Goal: Transaction & Acquisition: Purchase product/service

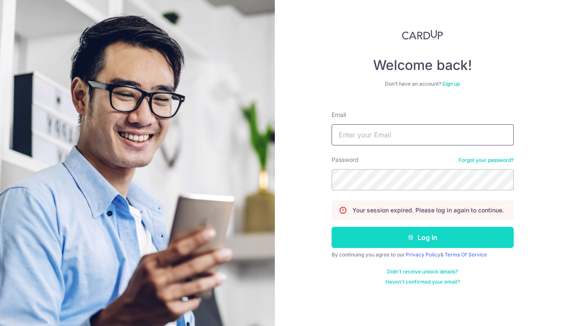
type input "[PERSON_NAME][EMAIL_ADDRESS][DOMAIN_NAME]"
click at [431, 244] on button "Log in" at bounding box center [423, 237] width 182 height 21
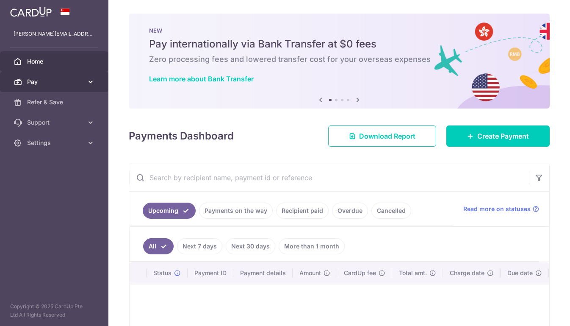
click at [58, 81] on span "Pay" at bounding box center [55, 81] width 56 height 8
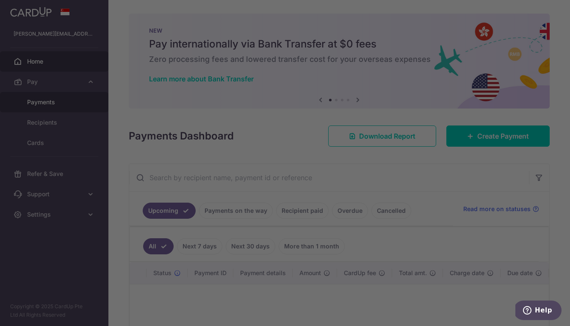
click at [75, 105] on div at bounding box center [287, 164] width 575 height 329
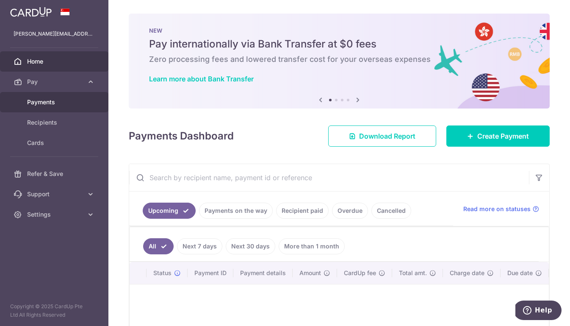
click at [61, 104] on span "Payments" at bounding box center [55, 102] width 56 height 8
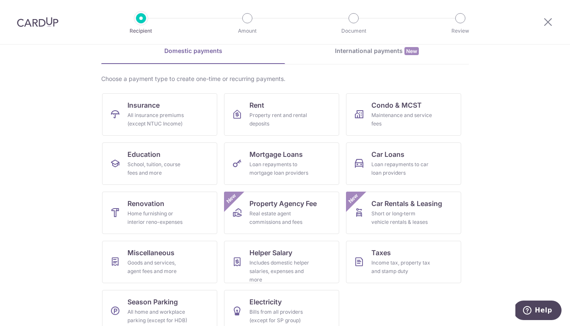
scroll to position [43, 0]
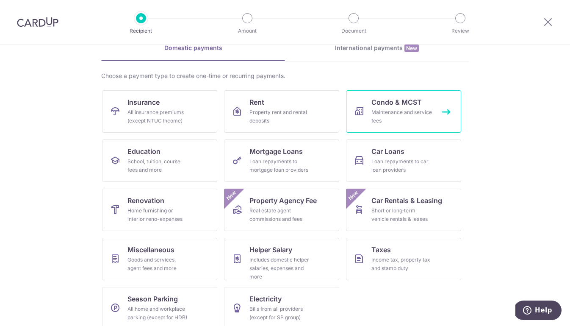
click at [417, 118] on div "Maintenance and service fees" at bounding box center [401, 116] width 61 height 17
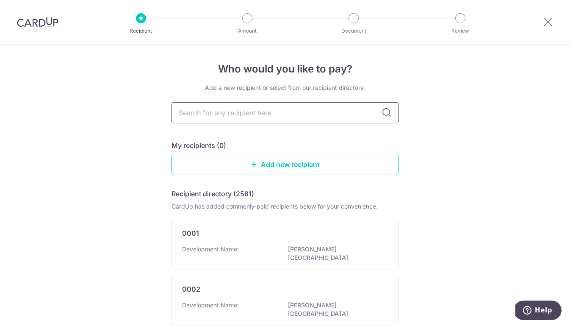
click at [333, 113] on input "text" at bounding box center [284, 112] width 227 height 21
click at [299, 160] on link "Add new recipient" at bounding box center [284, 164] width 227 height 21
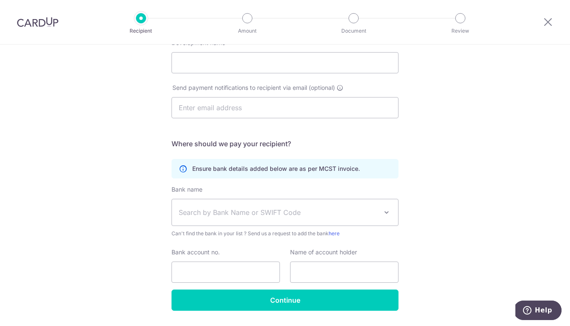
scroll to position [167, 0]
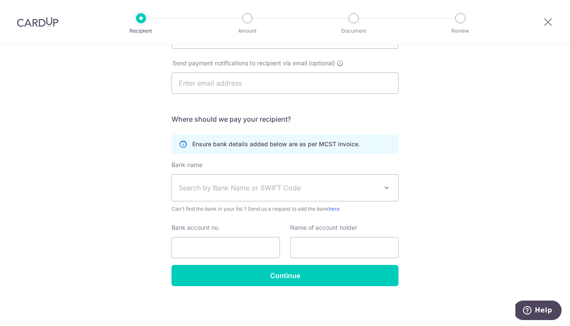
click at [284, 187] on span "Search by Bank Name or SWIFT Code" at bounding box center [278, 188] width 199 height 10
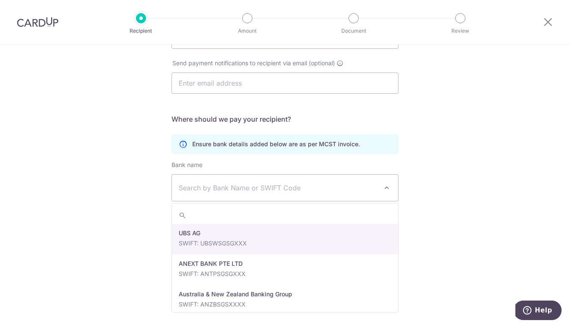
click at [425, 118] on div "Who would you like to pay? Your recipient does not need a CardUp account to rec…" at bounding box center [285, 102] width 570 height 448
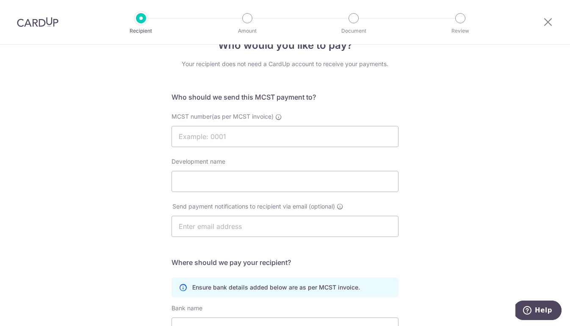
scroll to position [24, 0]
click at [226, 142] on input "MCST number(as per MCST invoice)" at bounding box center [284, 135] width 227 height 21
type input "2273"
click at [211, 177] on input "Development name" at bounding box center [284, 180] width 227 height 21
type input "s"
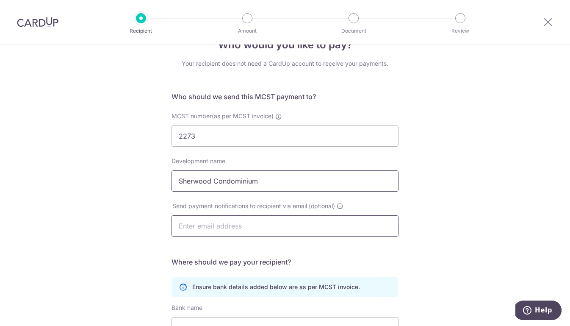
type input "Sherwood Condominium"
click at [207, 223] on input "text" at bounding box center [284, 225] width 227 height 21
click at [365, 252] on form "Who should we send this MCST payment to? MCST number(as per MCST invoice) 2273 …" at bounding box center [284, 259] width 227 height 337
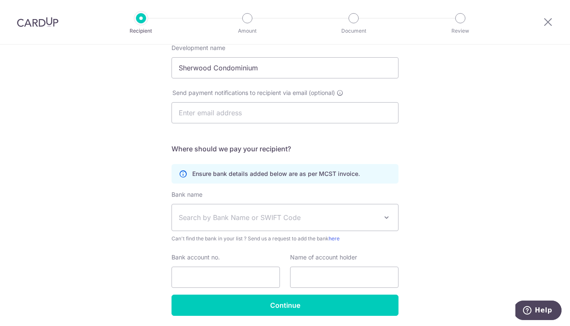
scroll to position [138, 0]
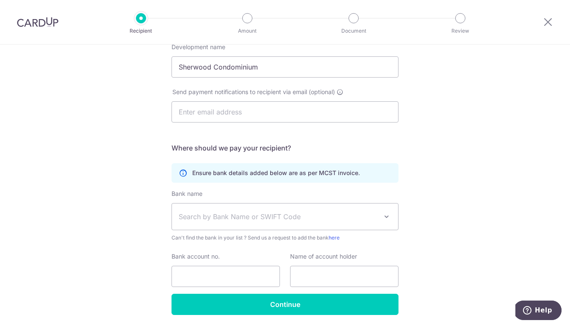
click at [257, 218] on span "Search by Bank Name or SWIFT Code" at bounding box center [278, 216] width 199 height 10
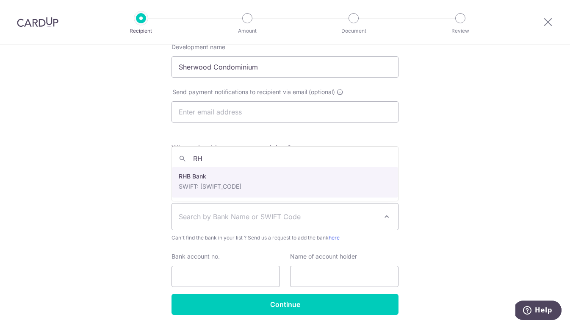
type input "RHB"
select select "13"
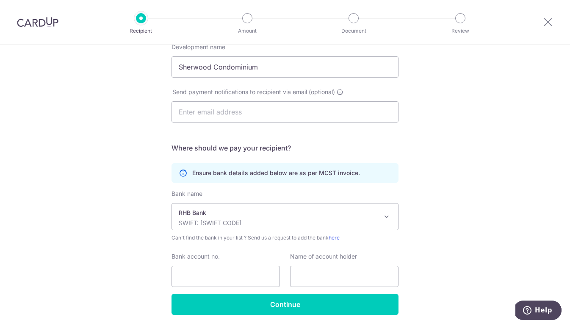
scroll to position [167, 0]
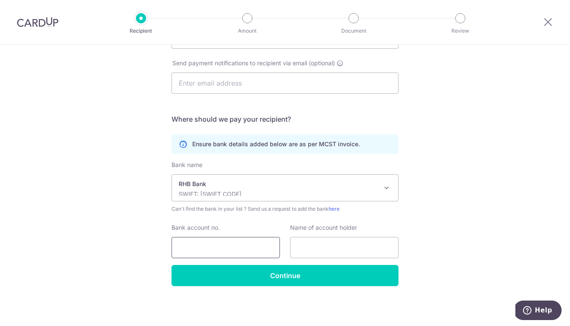
click at [240, 250] on input "Bank account no." at bounding box center [225, 247] width 108 height 21
type input "57901765500"
click at [313, 243] on input "text" at bounding box center [344, 247] width 108 height 21
click at [438, 255] on div "Who would you like to pay? Your recipient does not need a CardUp account to rec…" at bounding box center [285, 102] width 570 height 448
click at [347, 249] on input "text" at bounding box center [344, 247] width 108 height 21
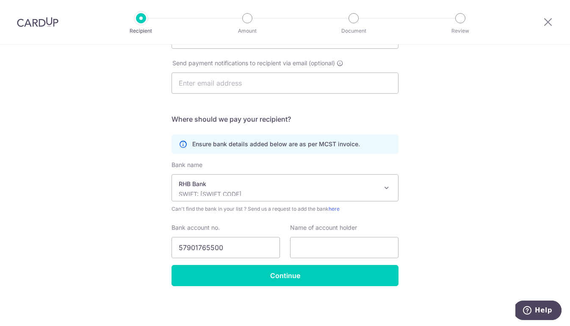
click at [427, 237] on div "Who would you like to pay? Your recipient does not need a CardUp account to rec…" at bounding box center [285, 102] width 570 height 448
click at [343, 250] on input "text" at bounding box center [344, 247] width 108 height 21
type input "MCST PLAN NO. 2273"
click at [448, 270] on div "Who would you like to pay? Your recipient does not need a CardUp account to rec…" at bounding box center [285, 102] width 570 height 448
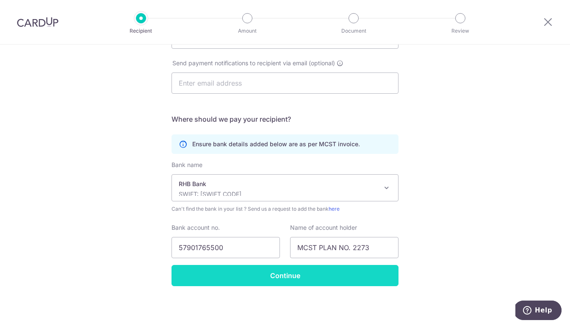
click at [337, 279] on input "Continue" at bounding box center [284, 275] width 227 height 21
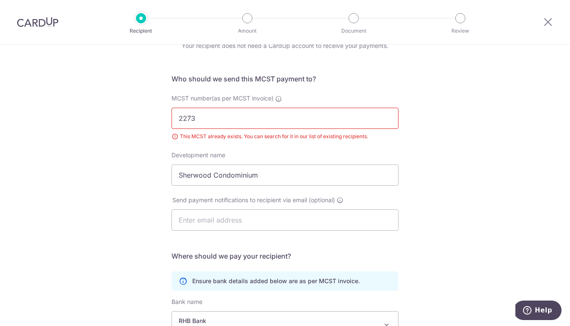
scroll to position [44, 0]
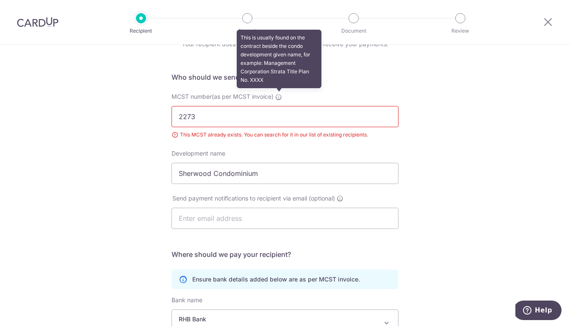
click at [279, 95] on icon at bounding box center [278, 97] width 7 height 7
click at [279, 106] on input "2273" at bounding box center [284, 116] width 227 height 21
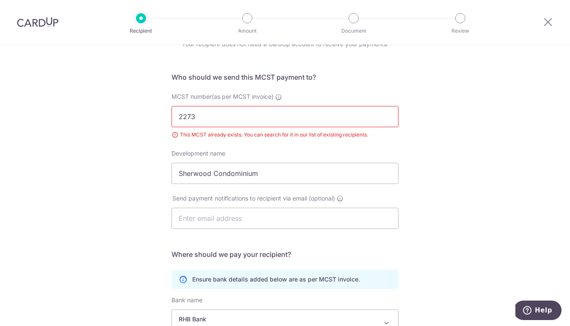
click at [207, 116] on input "2273" at bounding box center [284, 116] width 227 height 21
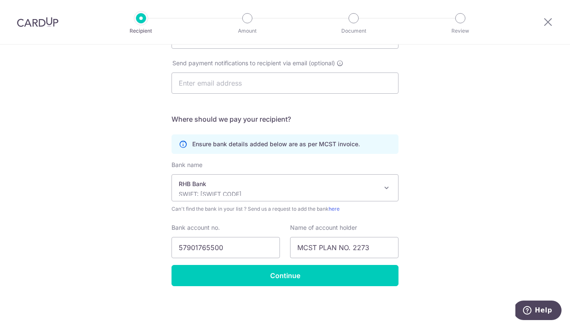
scroll to position [0, 0]
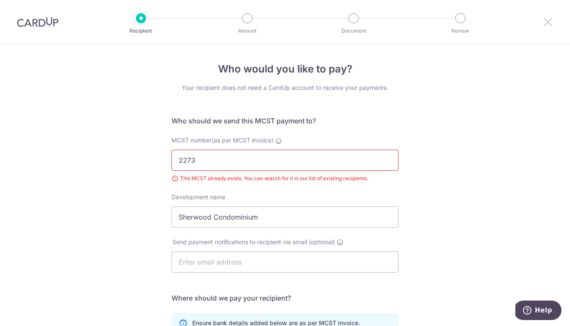
click at [546, 19] on icon at bounding box center [548, 22] width 10 height 11
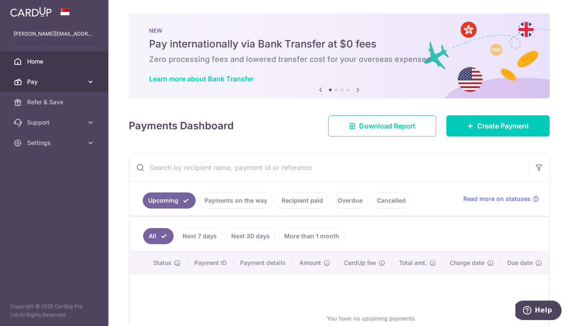
click at [62, 80] on span "Pay" at bounding box center [55, 81] width 56 height 8
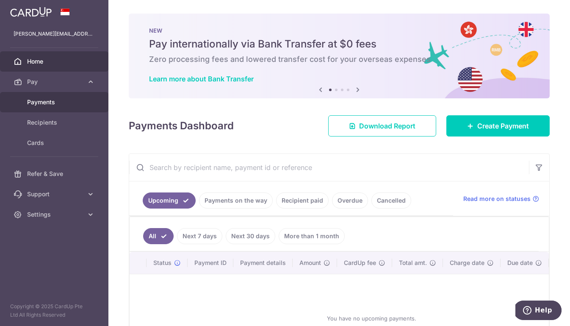
click at [64, 105] on span "Payments" at bounding box center [55, 102] width 56 height 8
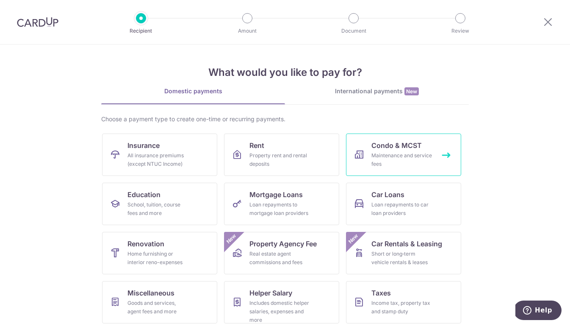
click at [388, 163] on div "Maintenance and service fees" at bounding box center [401, 159] width 61 height 17
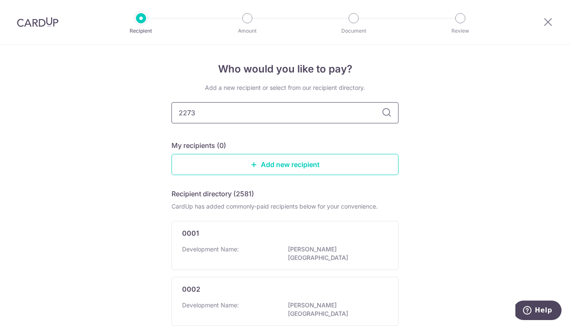
type input "2273"
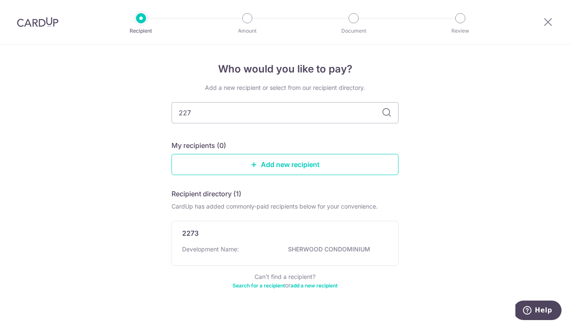
type input "2273"
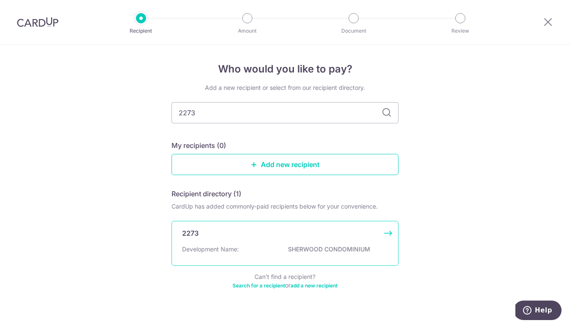
click at [313, 238] on div "2273" at bounding box center [280, 233] width 196 height 10
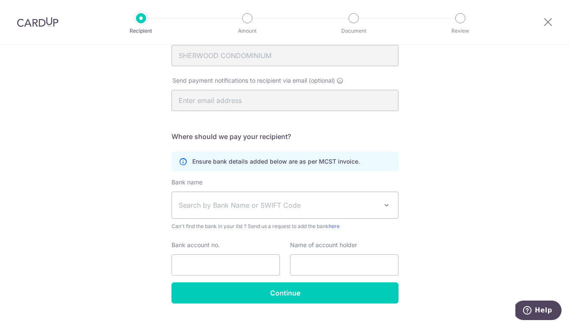
scroll to position [150, 0]
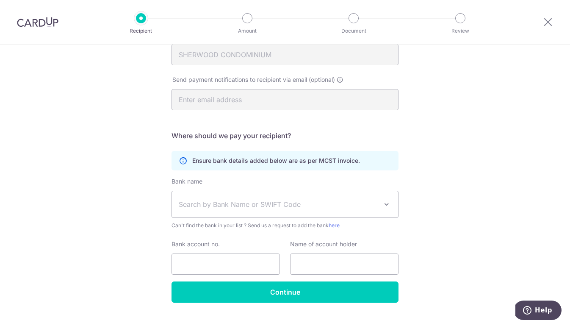
click at [276, 199] on span "Search by Bank Name or SWIFT Code" at bounding box center [278, 204] width 199 height 10
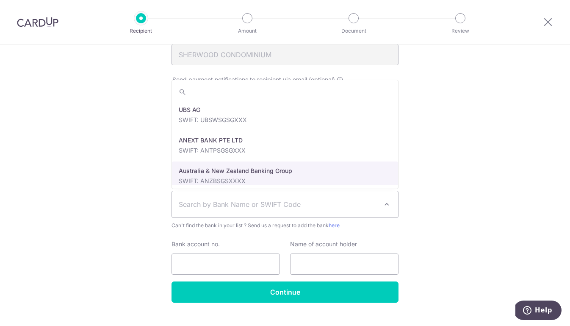
click at [462, 175] on div "Who would you like to pay? Your recipient does not need a CardUp account to rec…" at bounding box center [285, 118] width 570 height 448
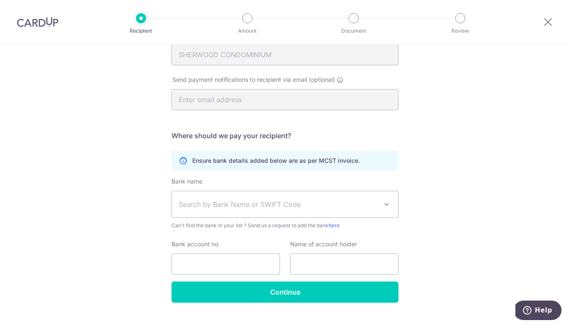
click at [360, 195] on span "Search by Bank Name or SWIFT Code" at bounding box center [285, 204] width 226 height 26
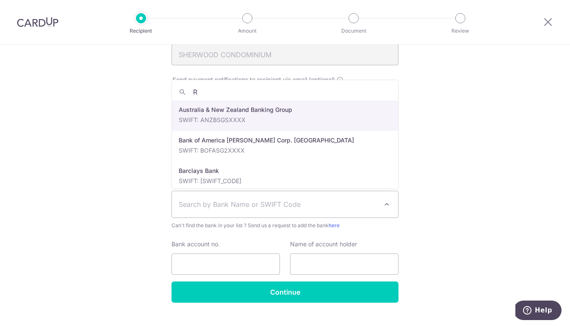
type input "RH"
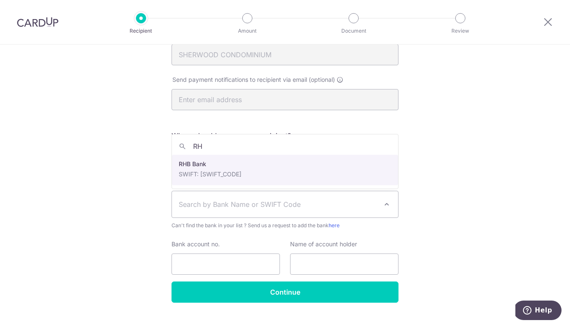
select select "13"
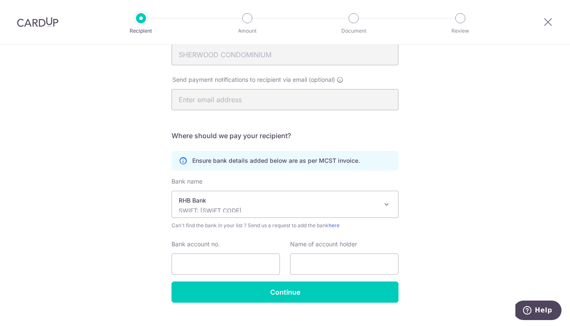
scroll to position [167, 0]
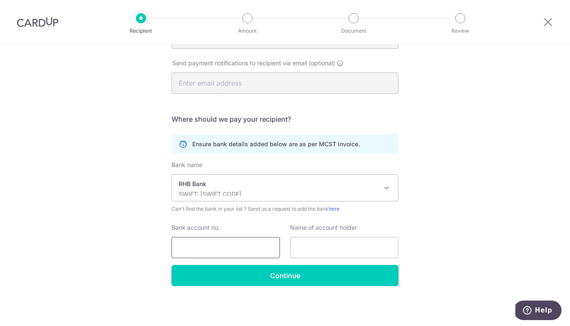
click at [243, 242] on input "Bank account no." at bounding box center [225, 247] width 108 height 21
type input "57901765500"
click at [297, 246] on input "text" at bounding box center [344, 247] width 108 height 21
type input "MCST PLAN NO. 2273"
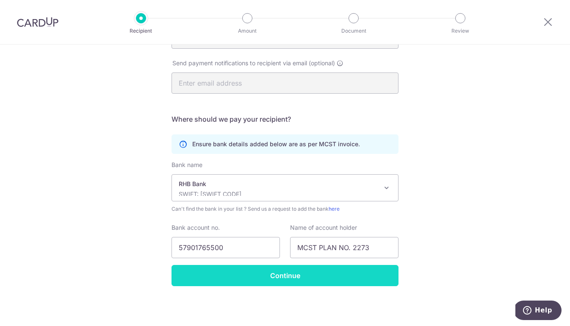
click at [318, 277] on input "Continue" at bounding box center [284, 275] width 227 height 21
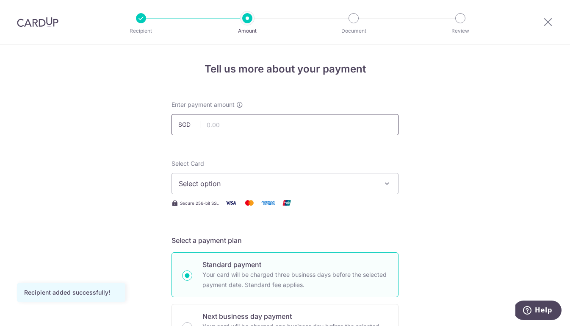
click at [242, 128] on input "text" at bounding box center [284, 124] width 227 height 21
type input "1,305.00"
click at [264, 182] on span "Select option" at bounding box center [277, 183] width 197 height 10
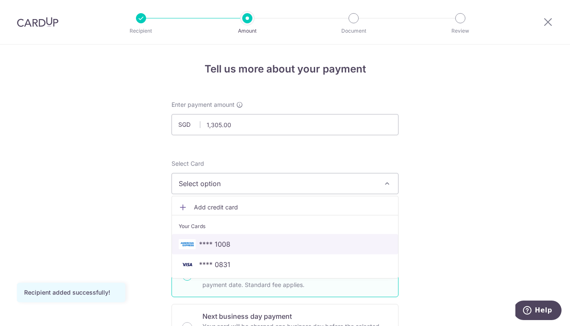
click at [262, 249] on span "**** 1008" at bounding box center [285, 244] width 213 height 10
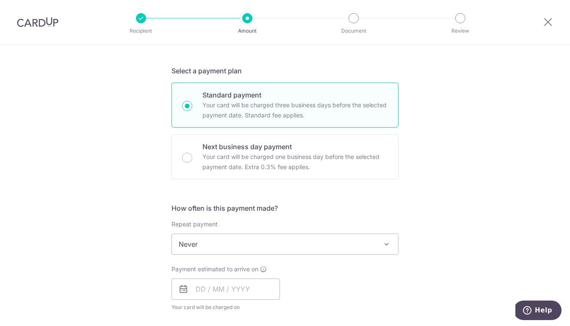
scroll to position [174, 0]
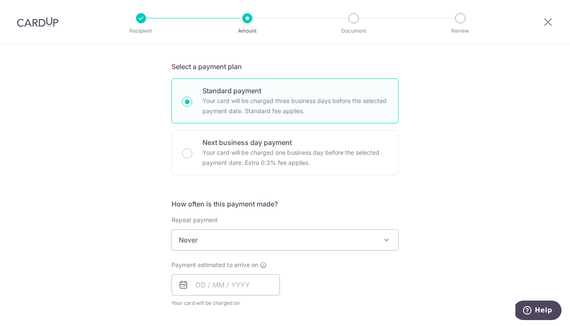
click at [334, 186] on form "Enter payment amount SGD 1,305.00 1305.00 Recipient added successfully! Select …" at bounding box center [284, 262] width 227 height 670
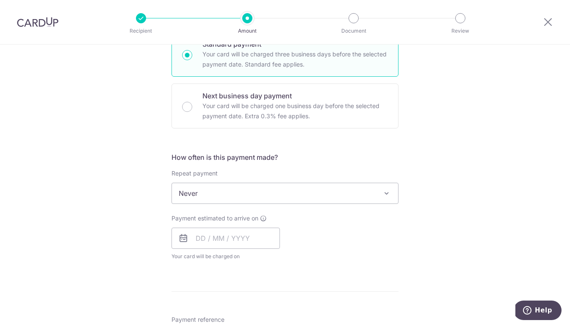
scroll to position [224, 0]
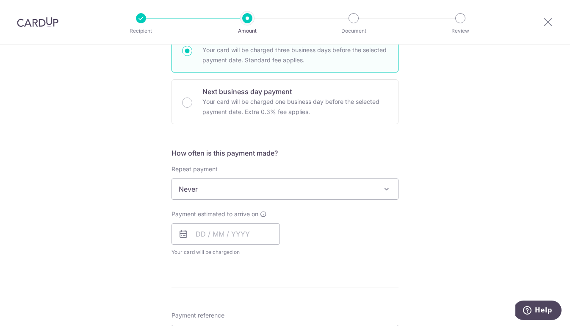
click at [273, 190] on span "Never" at bounding box center [285, 189] width 226 height 20
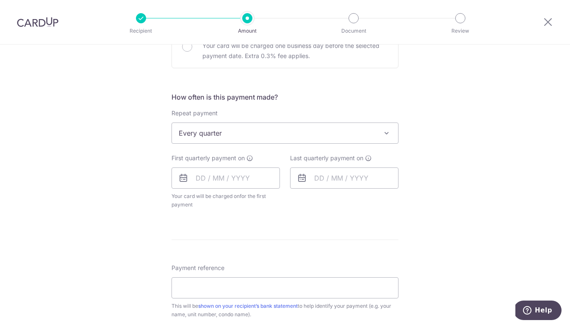
scroll to position [281, 0]
click at [339, 130] on span "Every quarter" at bounding box center [285, 132] width 226 height 20
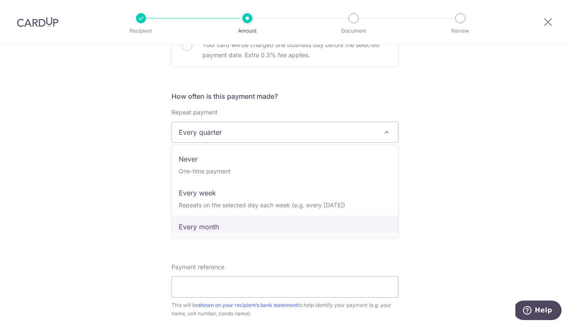
scroll to position [0, 0]
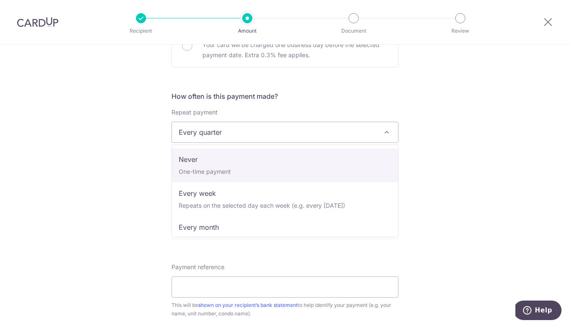
select select "1"
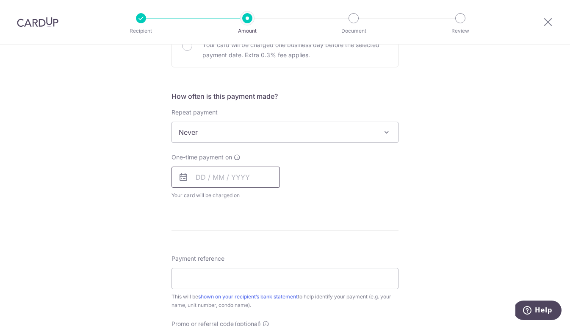
click at [232, 170] on input "text" at bounding box center [225, 176] width 108 height 21
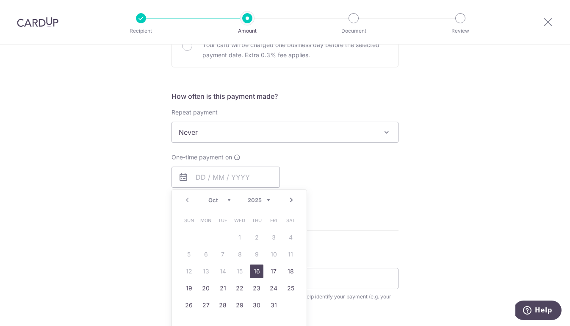
click at [259, 271] on link "16" at bounding box center [257, 271] width 14 height 14
type input "16/10/2025"
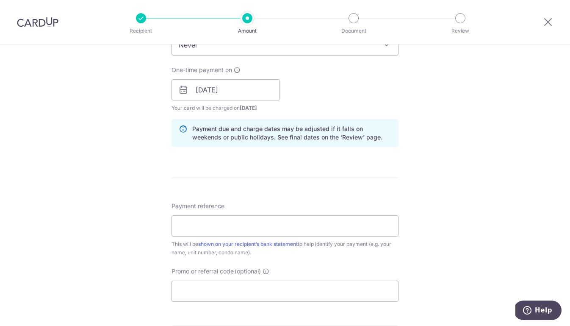
scroll to position [370, 0]
click at [251, 221] on input "Payment reference" at bounding box center [284, 224] width 227 height 21
click at [179, 225] on input "169-07-05" at bounding box center [284, 224] width 227 height 21
type input "Account Number 169-07-05"
click at [246, 292] on input "Promo or referral code (optional)" at bounding box center [284, 289] width 227 height 21
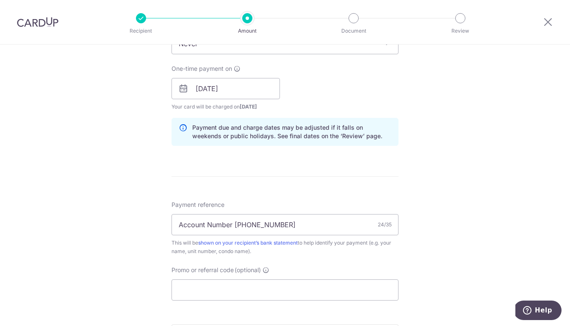
click at [396, 255] on div "Payment reference Account Number 169-07-05 24/35 This will be shown on your rec…" at bounding box center [284, 250] width 227 height 100
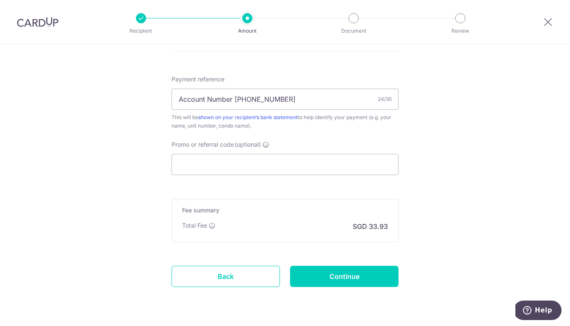
scroll to position [501, 0]
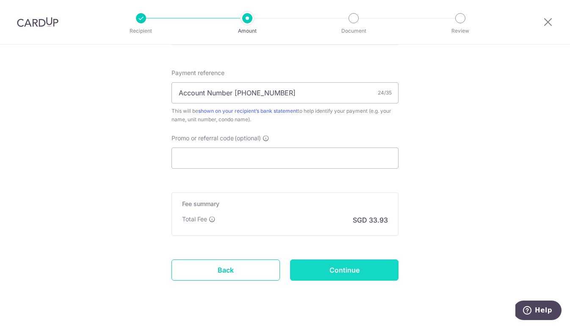
click at [351, 271] on input "Continue" at bounding box center [344, 269] width 108 height 21
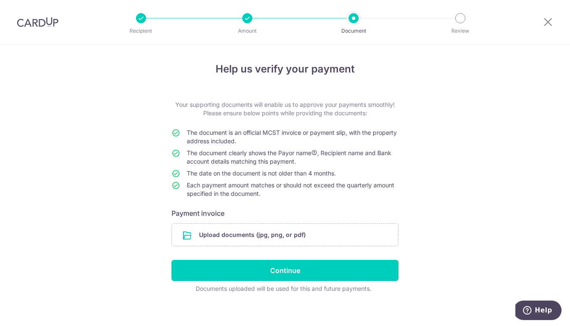
scroll to position [7, 0]
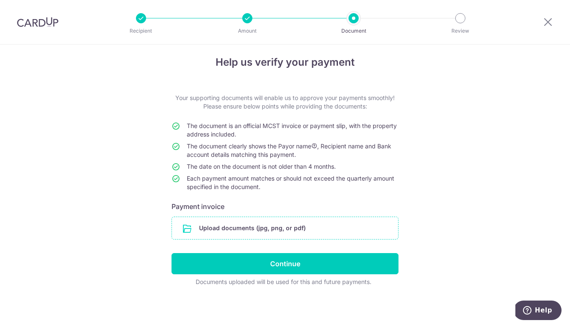
click at [286, 223] on input "file" at bounding box center [285, 228] width 226 height 22
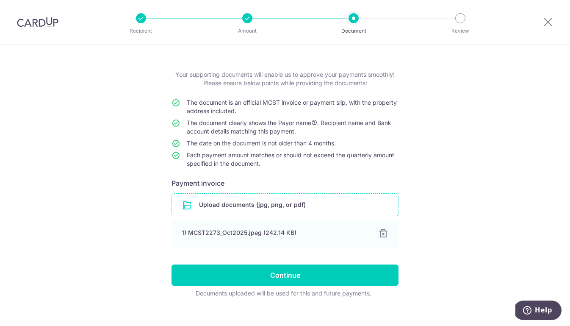
scroll to position [41, 0]
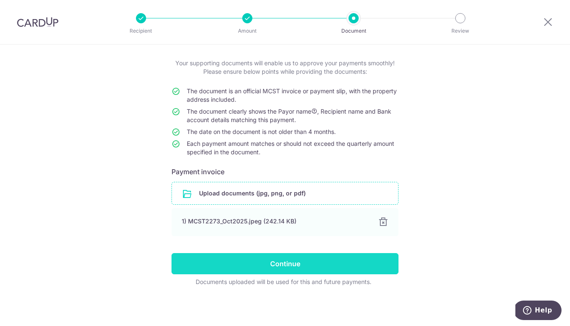
click at [298, 268] on input "Continue" at bounding box center [284, 263] width 227 height 21
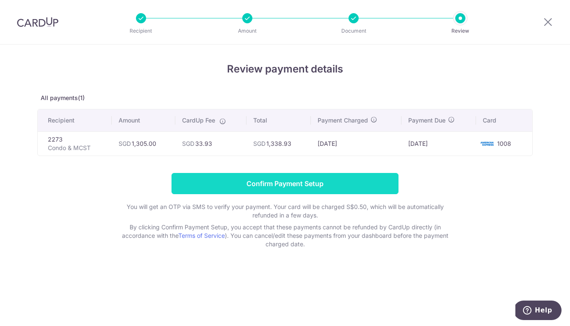
click at [291, 184] on input "Confirm Payment Setup" at bounding box center [284, 183] width 227 height 21
